Goal: Register for event/course

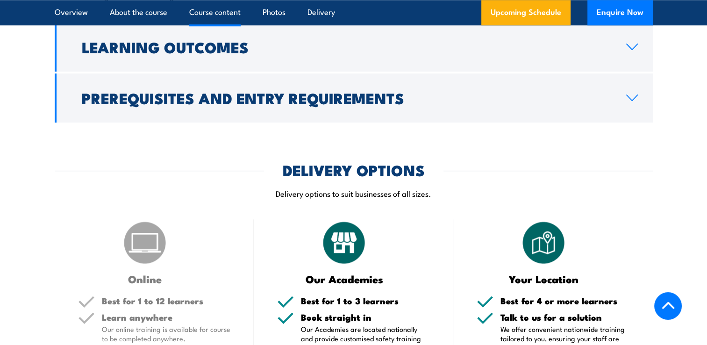
scroll to position [1039, 0]
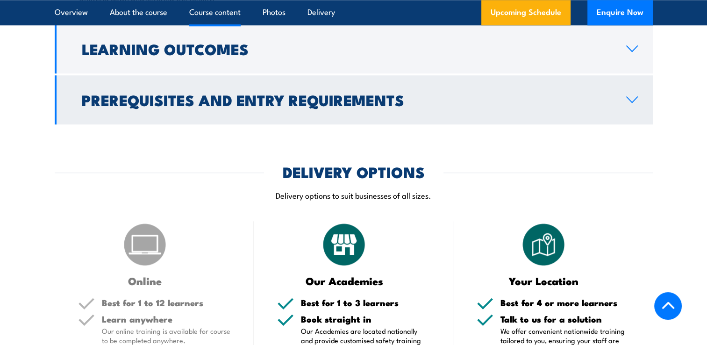
click at [292, 100] on h2 "Prerequisites and Entry Requirements" at bounding box center [346, 99] width 529 height 13
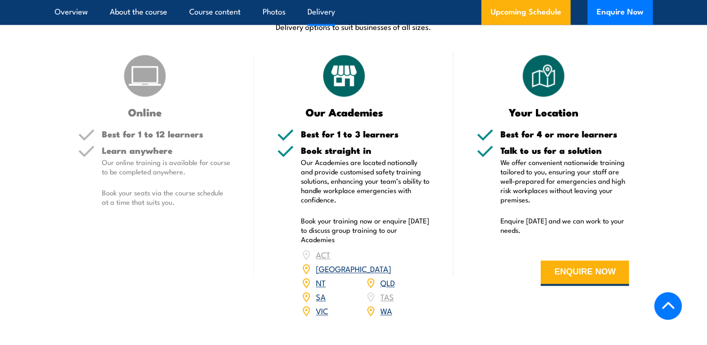
scroll to position [1336, 0]
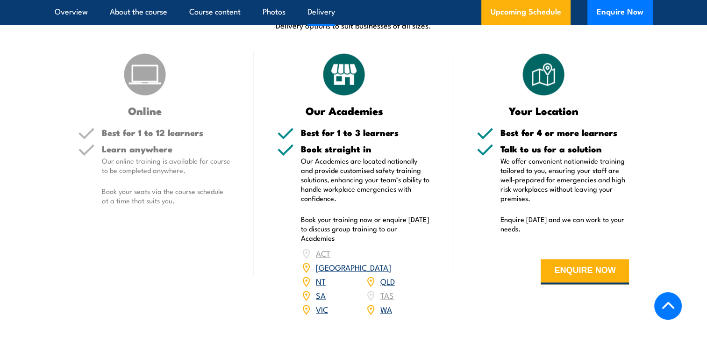
click at [153, 234] on div "Online Best for 1 to 12 learners Learn anywhere Our online training is availabl…" at bounding box center [154, 189] width 199 height 277
click at [387, 275] on link "QLD" at bounding box center [387, 280] width 14 height 11
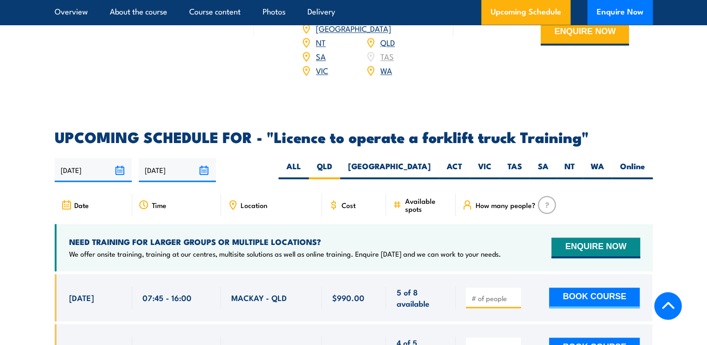
scroll to position [1444, 0]
